Goal: Transaction & Acquisition: Purchase product/service

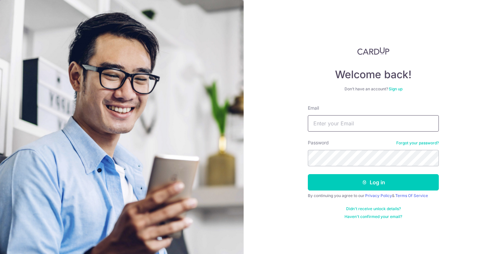
click at [374, 126] on input "Email" at bounding box center [373, 123] width 131 height 16
type input "[EMAIL_ADDRESS][DOMAIN_NAME]"
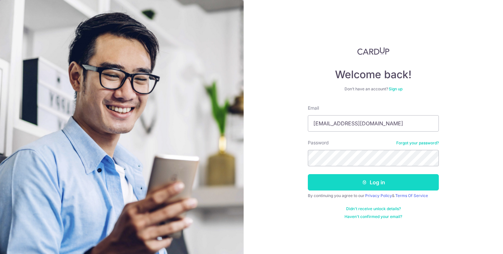
click at [330, 181] on button "Log in" at bounding box center [373, 182] width 131 height 16
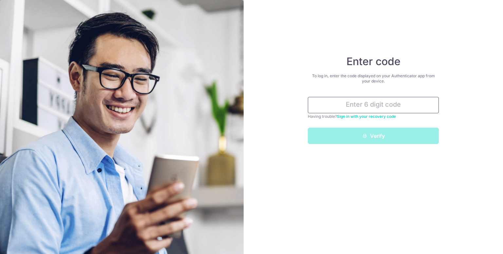
click at [384, 107] on input "text" at bounding box center [373, 105] width 131 height 16
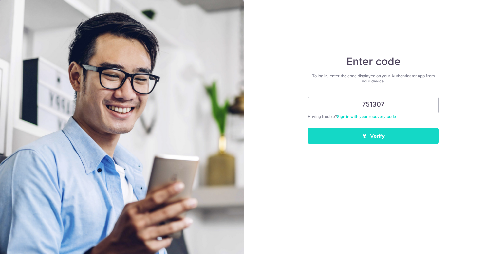
type input "751307"
click at [388, 135] on button "Verify" at bounding box center [373, 136] width 131 height 16
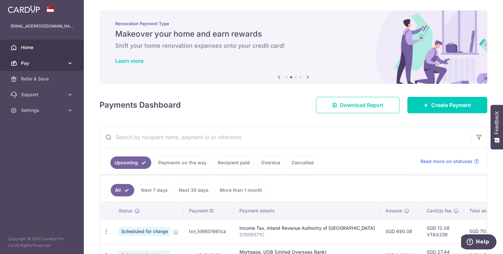
click at [67, 63] on icon at bounding box center [70, 63] width 7 height 7
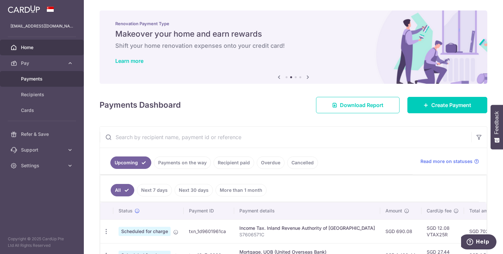
click at [41, 81] on span "Payments" at bounding box center [42, 79] width 43 height 7
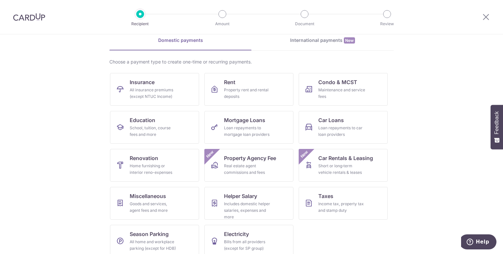
scroll to position [39, 0]
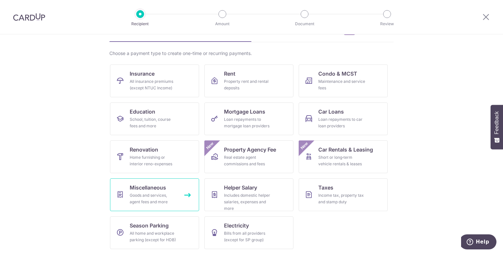
click at [141, 191] on link "Miscellaneous Goods and services, agent fees and more" at bounding box center [154, 195] width 89 height 33
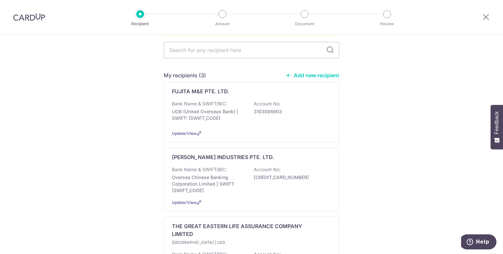
scroll to position [63, 0]
click at [275, 46] on input "text" at bounding box center [252, 50] width 176 height 16
type input "GE"
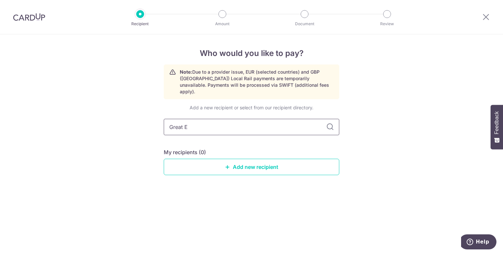
type input "Great Ea"
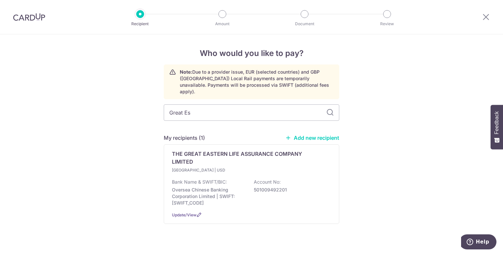
type input "Great Est"
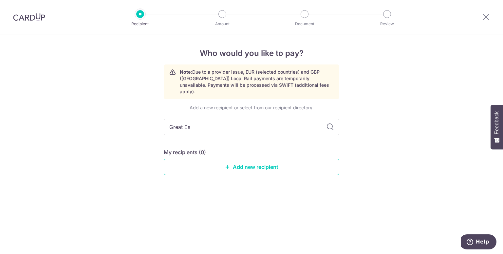
type input "Great E"
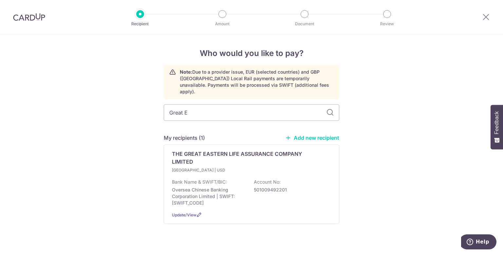
click at [328, 135] on link "Add new recipient" at bounding box center [312, 138] width 54 height 7
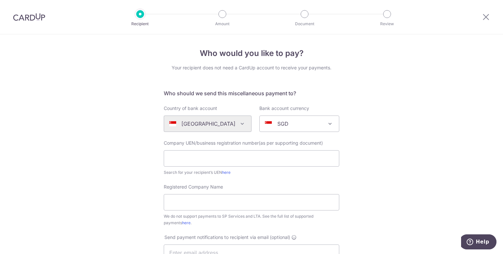
click at [238, 127] on div "Algeria Andorra Angola Anguilla Argentina Armenia Aruba Australia Austria Azerb…" at bounding box center [208, 124] width 88 height 16
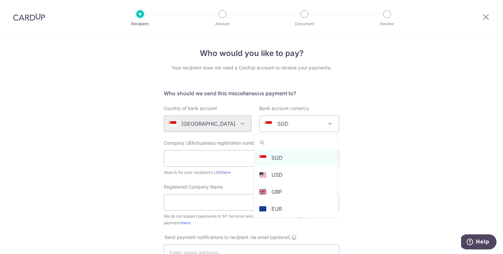
click at [329, 124] on span at bounding box center [330, 124] width 8 height 8
select select "5"
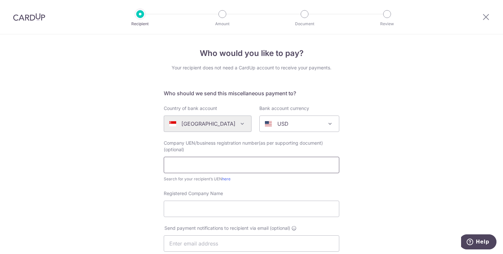
click at [232, 168] on input "text" at bounding box center [252, 165] width 176 height 16
click at [257, 208] on input "Registered Company Name" at bounding box center [252, 209] width 176 height 16
click at [295, 208] on input "THE GREAT EASTERN LIFE ASSURANCE COMPANY LIMITED" at bounding box center [252, 209] width 176 height 16
type input "THE GREAT EASTERN LIFE ASSURANCE CO. LTD."
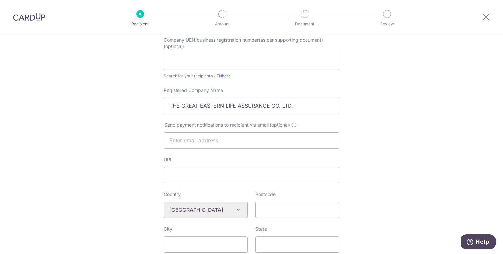
scroll to position [103, 0]
click at [245, 143] on input "text" at bounding box center [252, 141] width 176 height 16
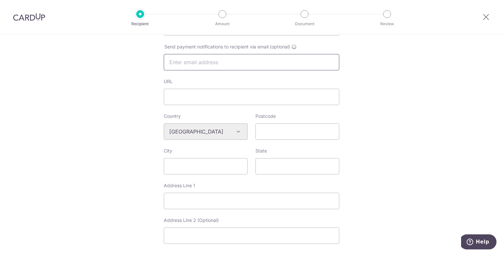
scroll to position [191, 0]
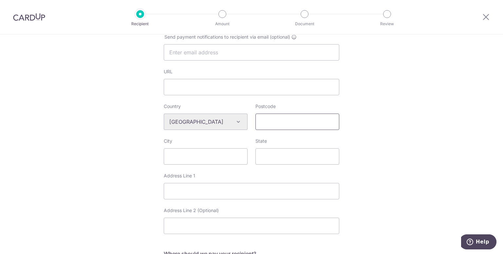
click at [296, 124] on input "Postcode" at bounding box center [298, 122] width 84 height 16
click at [379, 143] on div "Who would you like to pay? Your recipient does not need a CardUp account to rec…" at bounding box center [251, 128] width 503 height 571
click at [288, 121] on input "Postcode" at bounding box center [298, 122] width 84 height 16
paste input "048659"
type input "048659"
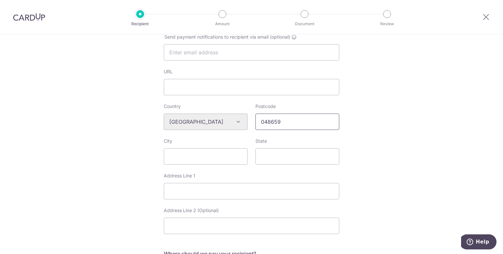
type input "1, PICKERING STREET, #16-01, GREAT EASTERN CENTRE"
type input "The Great Eastern Life Assurance Co. Ltd."
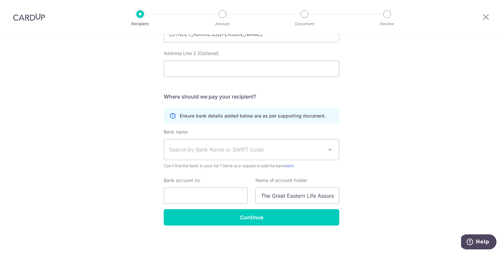
scroll to position [351, 0]
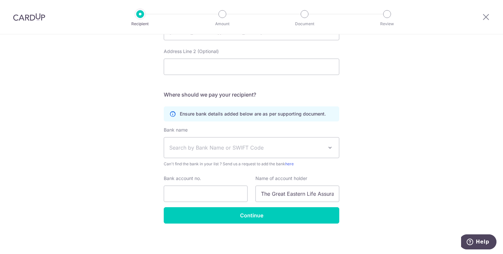
type input "048659"
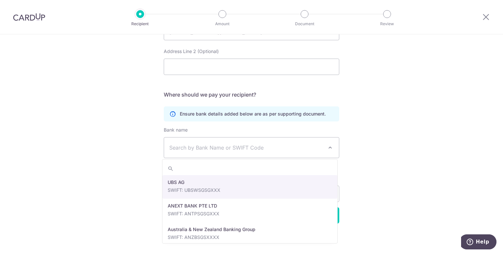
click at [328, 146] on span at bounding box center [330, 148] width 8 height 8
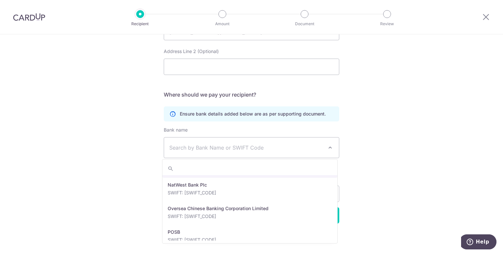
scroll to position [1083, 0]
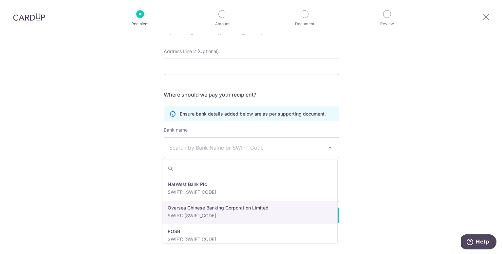
select select "12"
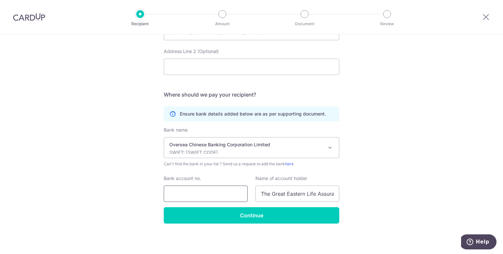
click at [198, 194] on input "Bank account no." at bounding box center [206, 194] width 84 height 16
type input "501009492201"
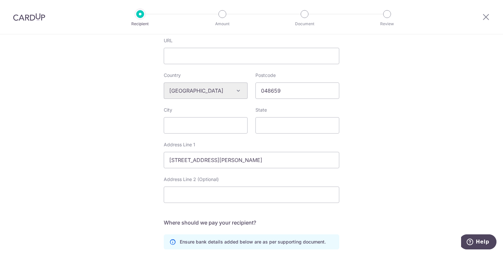
scroll to position [222, 0]
click at [300, 92] on input "048659" at bounding box center [298, 91] width 84 height 16
type input "048659"
click at [376, 128] on div "Who would you like to pay? Your recipient does not need a CardUp account to rec…" at bounding box center [251, 97] width 503 height 571
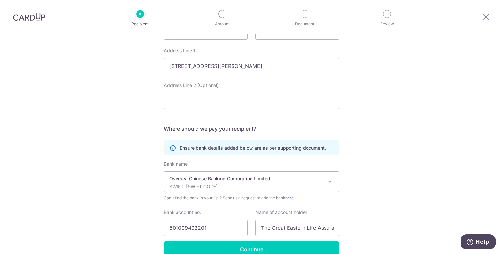
scroll to position [351, 0]
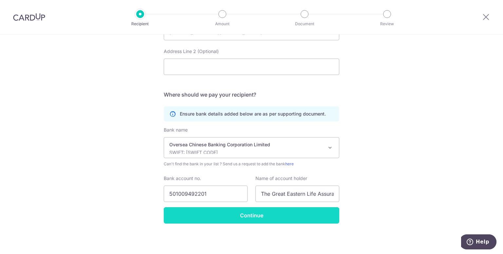
click at [266, 214] on input "Continue" at bounding box center [252, 215] width 176 height 16
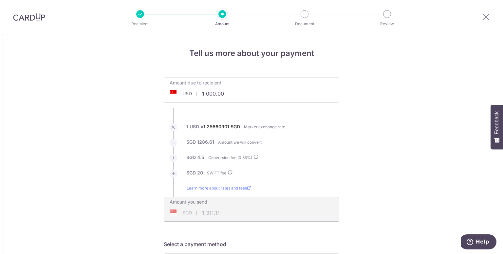
click at [235, 97] on input "1,000.00" at bounding box center [214, 93] width 101 height 15
type input "16,151.00"
type input "20,873.19"
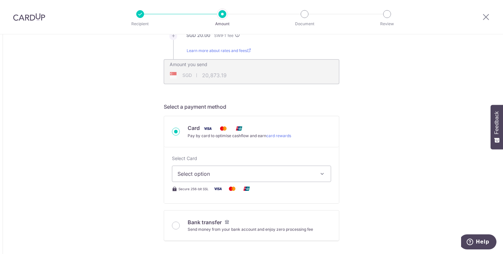
scroll to position [138, 0]
click at [321, 173] on icon "button" at bounding box center [322, 174] width 7 height 7
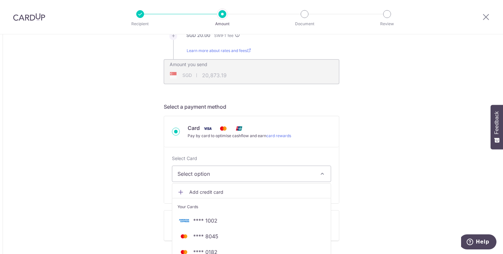
click at [208, 192] on span "Add credit card" at bounding box center [257, 192] width 136 height 7
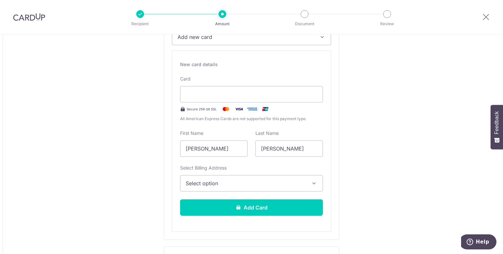
scroll to position [278, 0]
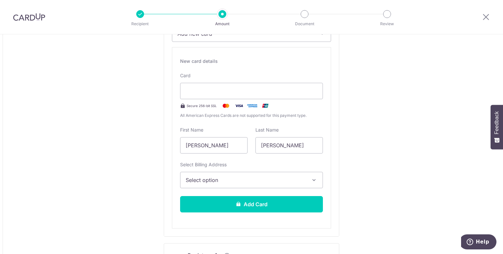
click at [313, 179] on icon "button" at bounding box center [314, 180] width 7 height 7
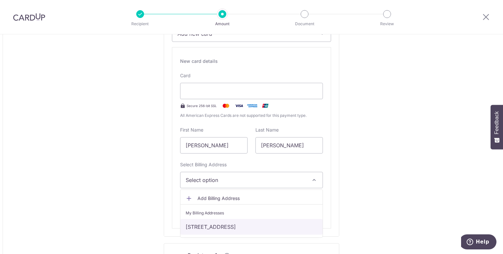
click at [257, 225] on link "32 Berwick Drive, Singapore, Singapore-559919" at bounding box center [252, 227] width 142 height 16
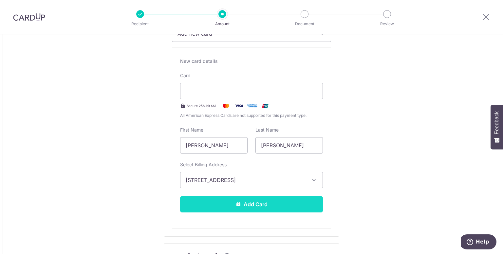
click at [310, 204] on button "Add Card" at bounding box center [251, 204] width 143 height 16
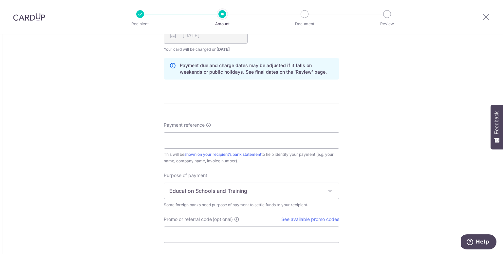
scroll to position [444, 0]
click at [255, 147] on input "Payment reference" at bounding box center [252, 140] width 176 height 16
type input "Policy: 0254454482"
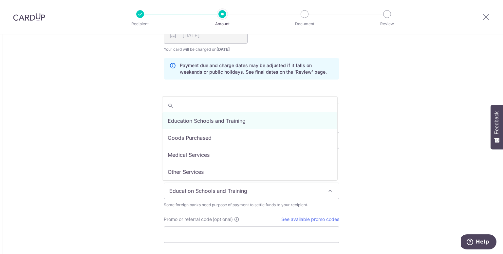
click at [329, 191] on span at bounding box center [330, 191] width 8 height 8
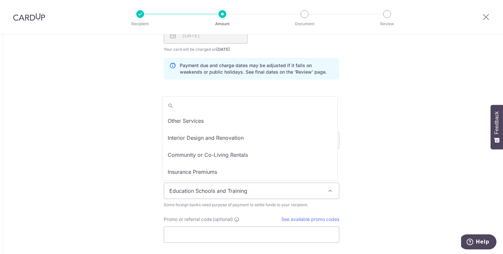
scroll to position [54, 0]
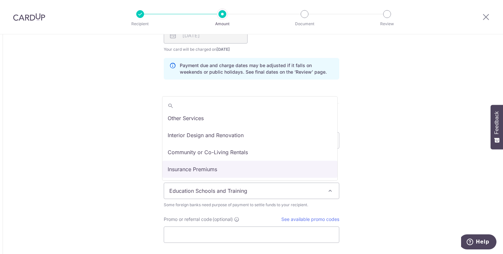
select select "Insurance Premiums"
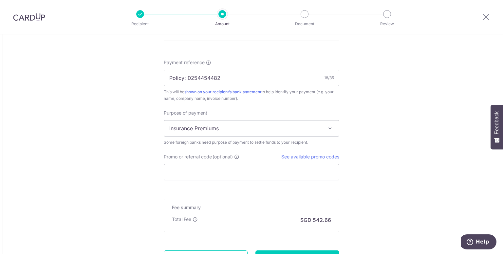
scroll to position [511, 0]
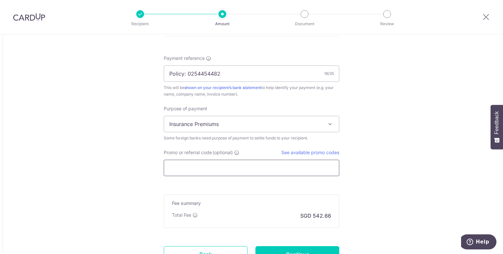
click at [266, 169] on input "Promo or referral code (optional)" at bounding box center [252, 168] width 176 height 16
paste input "GLOBE185"
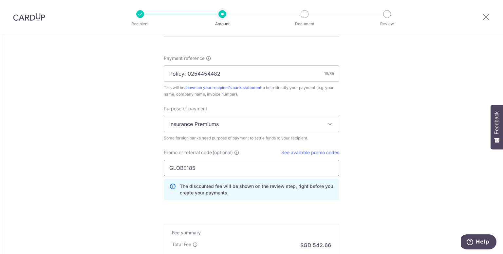
type input "GLOBE185"
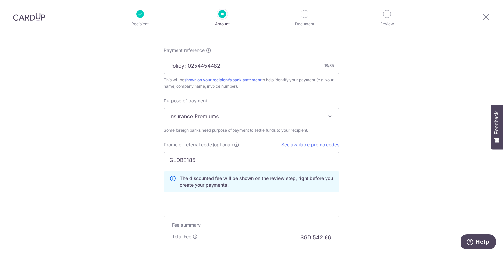
scroll to position [597, 0]
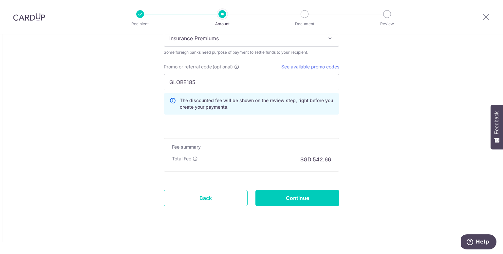
type input "16,151.00"
type input "20,869.72"
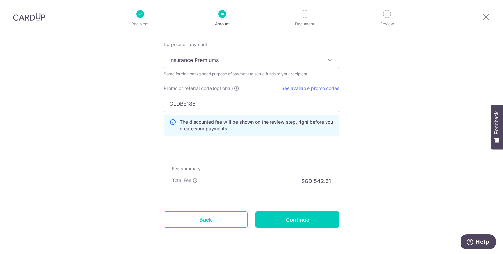
scroll to position [576, 0]
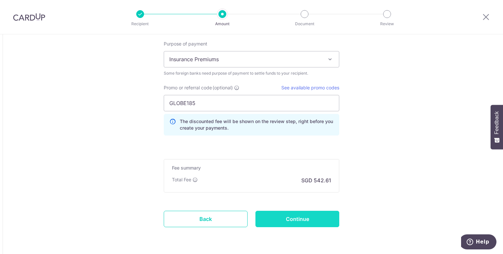
click at [297, 219] on input "Continue" at bounding box center [298, 219] width 84 height 16
type input "Create Schedule"
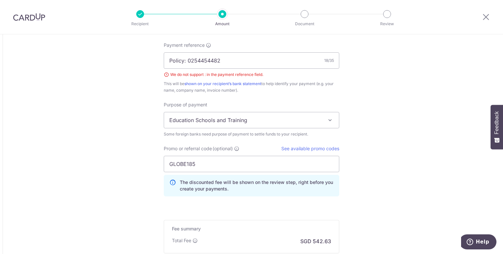
scroll to position [522, 0]
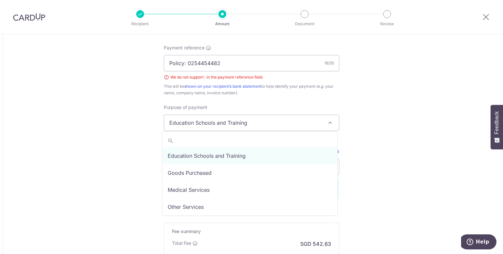
click at [329, 122] on span at bounding box center [330, 123] width 8 height 8
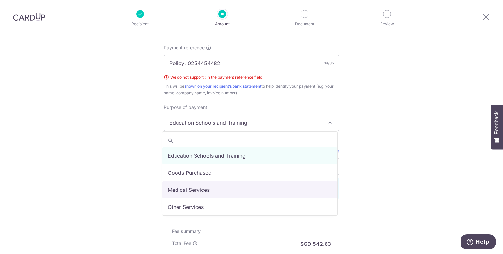
scroll to position [54, 0]
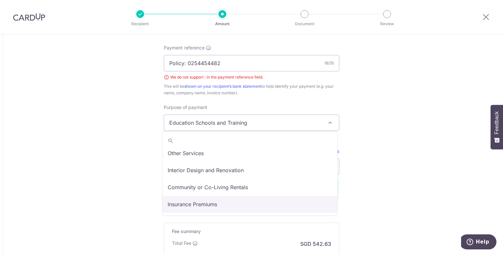
select select "Insurance Premiums"
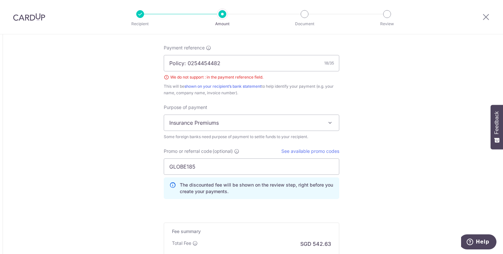
click at [183, 62] on input "Policy: 0254454482" at bounding box center [252, 63] width 176 height 16
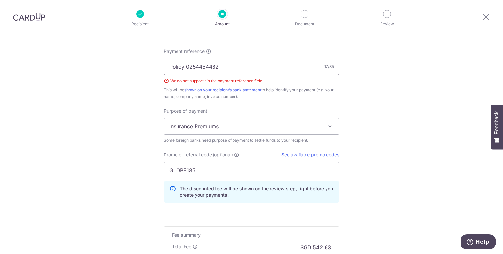
scroll to position [606, 0]
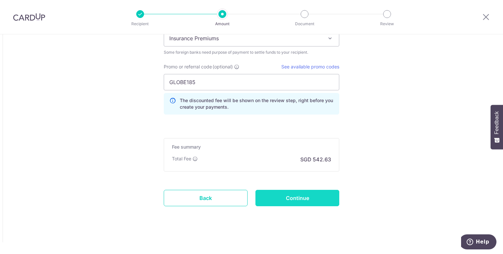
type input "Policy 0254454482"
click at [310, 198] on input "Continue" at bounding box center [298, 198] width 84 height 16
type input "Create Schedule"
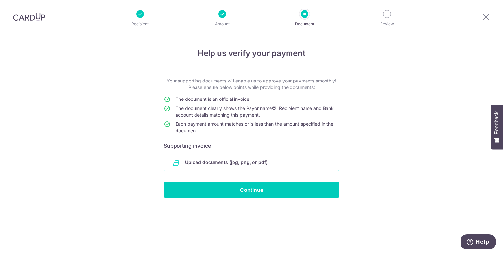
click at [219, 165] on input "file" at bounding box center [251, 162] width 175 height 17
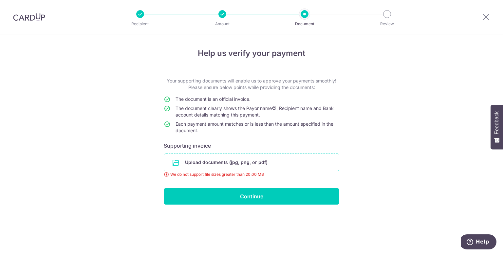
click at [225, 159] on input "file" at bounding box center [251, 162] width 175 height 17
click at [212, 160] on input "file" at bounding box center [251, 162] width 175 height 17
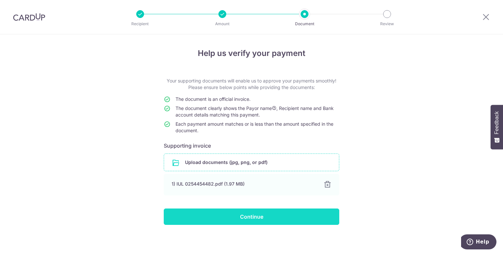
click at [259, 217] on input "Continue" at bounding box center [252, 217] width 176 height 16
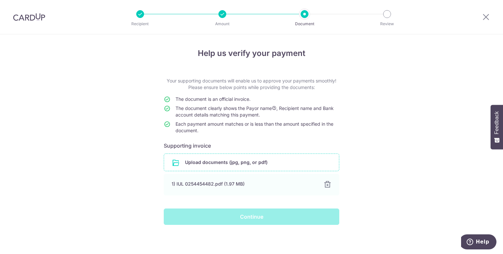
scroll to position [1, 0]
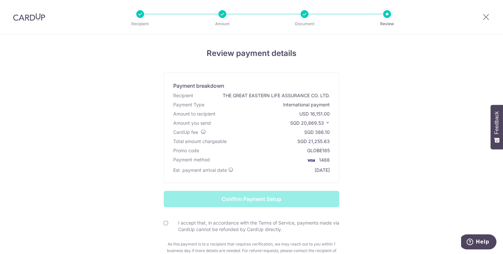
click at [164, 223] on input "I accept that, in accordance with the Terms of Service, payments made via CardU…" at bounding box center [166, 223] width 4 height 4
checkbox input "true"
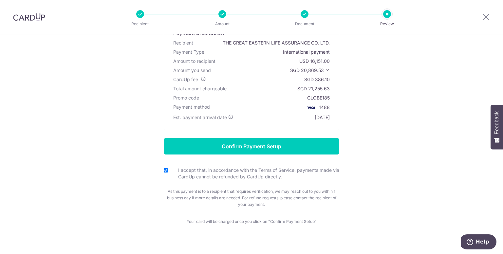
scroll to position [62, 0]
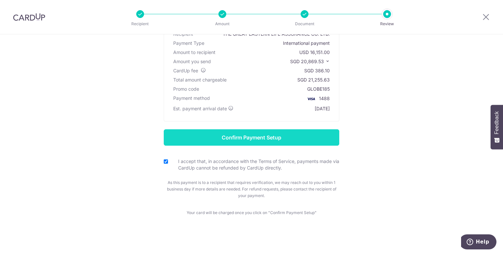
click at [290, 141] on input "Confirm Payment Setup" at bounding box center [252, 137] width 176 height 16
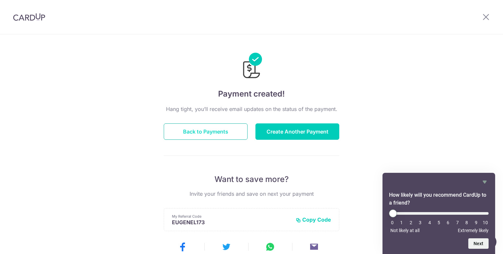
click at [208, 130] on button "Back to Payments" at bounding box center [206, 132] width 84 height 16
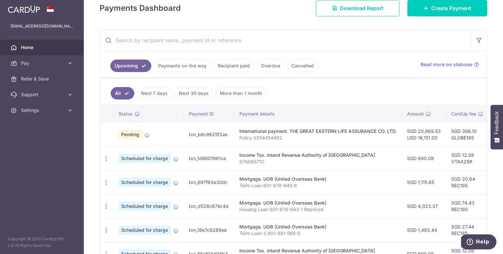
scroll to position [98, 0]
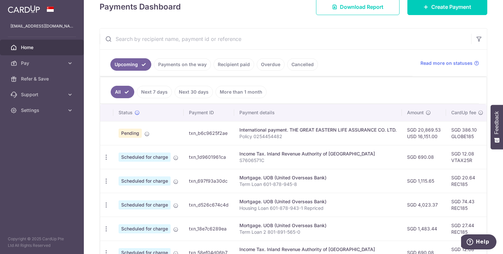
click at [328, 130] on div "International payment. THE GREAT EASTERN LIFE ASSURANCE CO. LTD." at bounding box center [318, 130] width 157 height 7
click at [29, 48] on span "Home" at bounding box center [42, 47] width 43 height 7
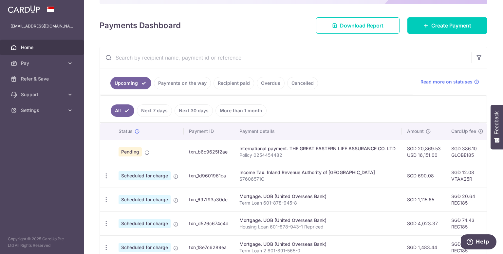
scroll to position [80, 0]
click at [273, 150] on div "International payment. THE GREAT EASTERN LIFE ASSURANCE CO. LTD." at bounding box center [318, 148] width 157 height 7
click at [218, 151] on td "txn_b6c9625f2ae" at bounding box center [209, 152] width 50 height 24
click at [307, 145] on div "International payment. THE GREAT EASTERN LIFE ASSURANCE CO. LTD." at bounding box center [318, 148] width 157 height 7
click at [413, 155] on td "SGD 20,869.53 USD 16,151.00" at bounding box center [424, 152] width 44 height 24
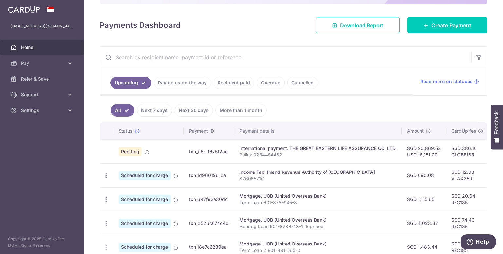
click at [453, 154] on td "SGD 386.10 GLOBE185" at bounding box center [467, 152] width 43 height 24
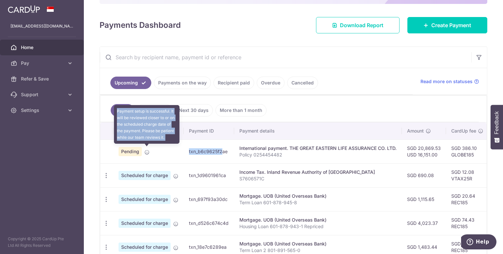
drag, startPoint x: 204, startPoint y: 152, endPoint x: 146, endPoint y: 152, distance: 58.3
click at [146, 152] on tr "Pending Payment setup is successful. It will be reviewed closer to or on the sc…" at bounding box center [381, 152] width 563 height 24
click at [146, 152] on icon at bounding box center [146, 152] width 5 height 5
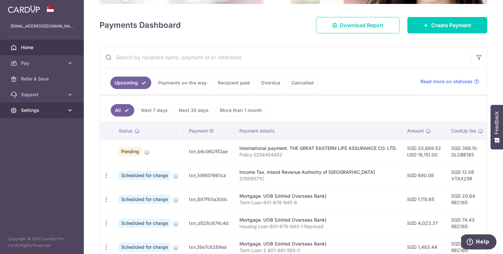
click at [70, 109] on icon at bounding box center [70, 110] width 7 height 7
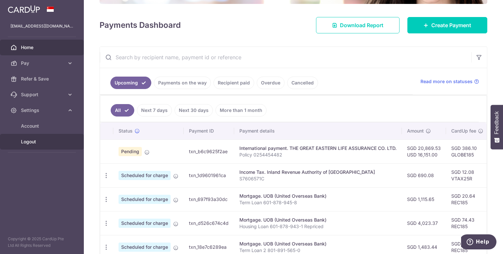
click at [37, 143] on span "Logout" at bounding box center [42, 142] width 43 height 7
